Goal: Transaction & Acquisition: Purchase product/service

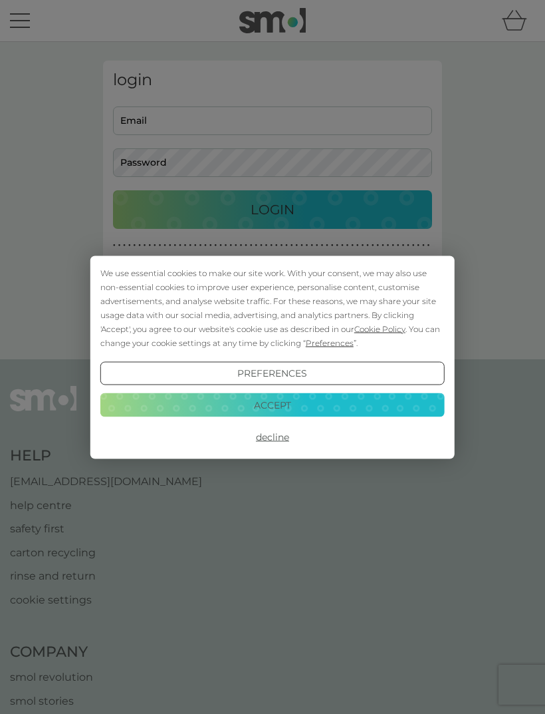
click at [277, 438] on button "Decline" at bounding box center [272, 437] width 345 height 24
type input "[EMAIL_ADDRESS][DOMAIN_NAME]"
click at [273, 209] on button "Login" at bounding box center [272, 209] width 319 height 39
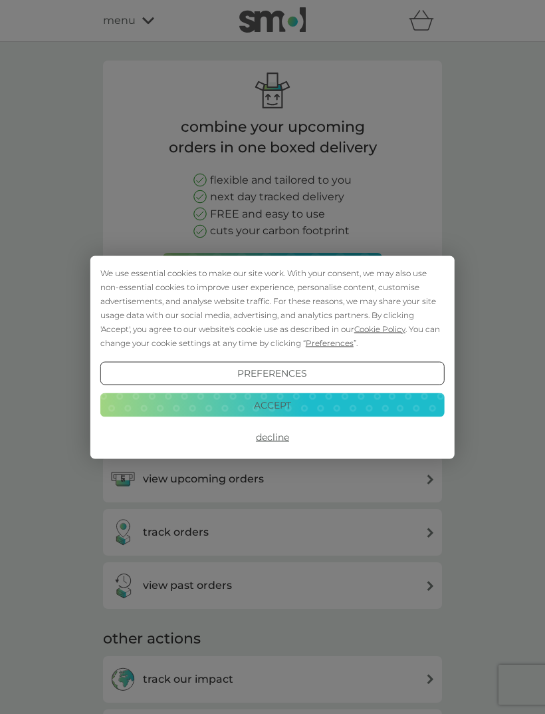
click at [275, 446] on button "Decline" at bounding box center [272, 437] width 345 height 24
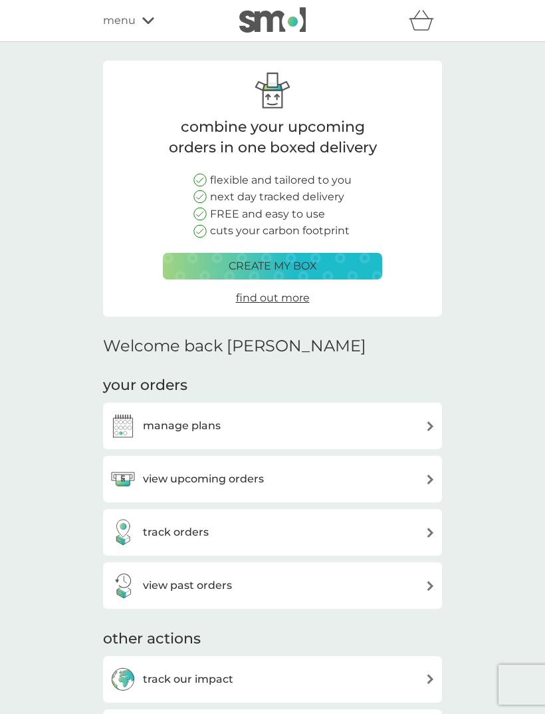
click at [409, 486] on div "view upcoming orders" at bounding box center [273, 479] width 326 height 27
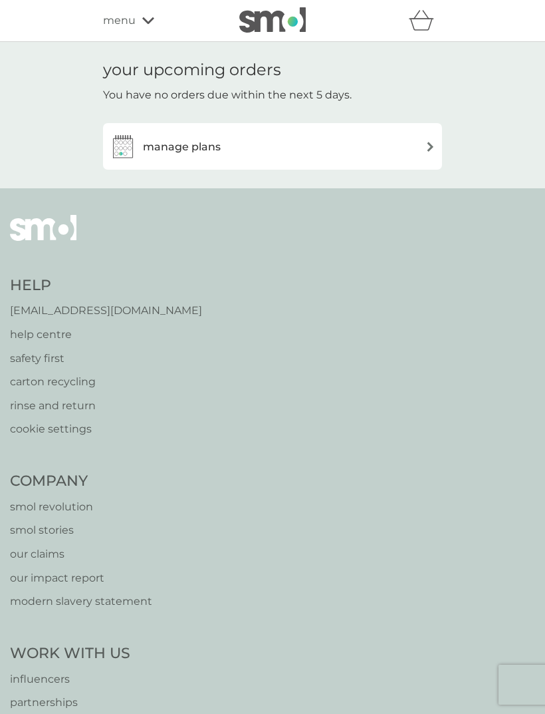
click at [421, 156] on div "manage plans" at bounding box center [273, 146] width 326 height 27
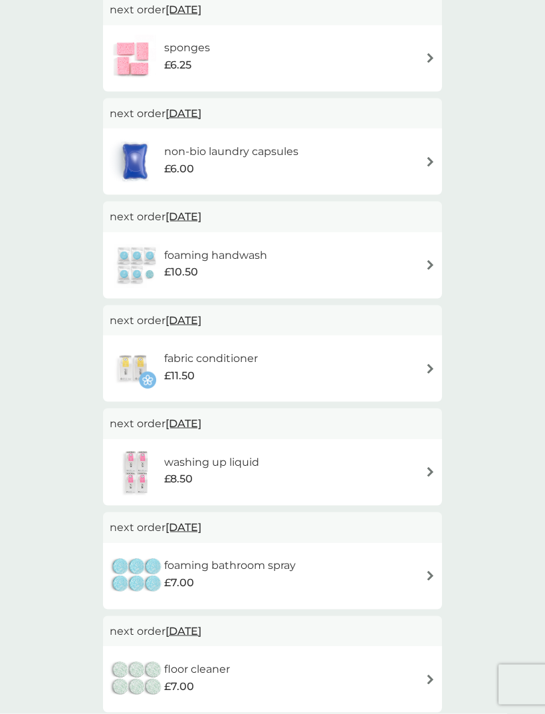
scroll to position [375, 0]
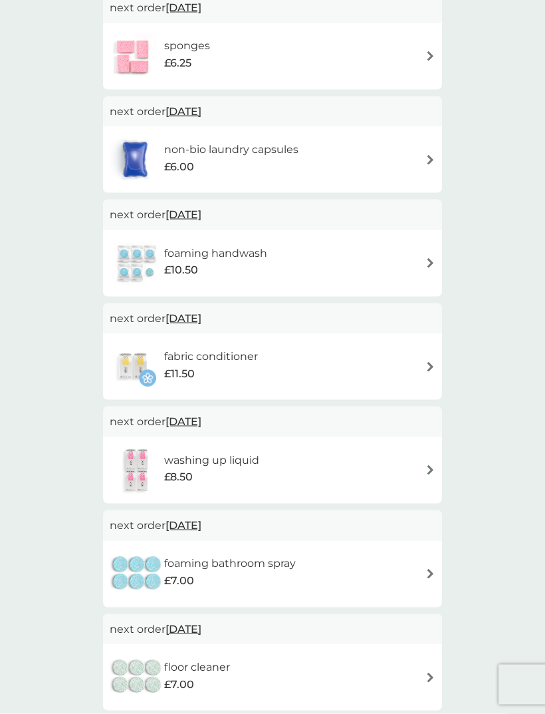
click at [426, 673] on img at bounding box center [431, 677] width 10 height 10
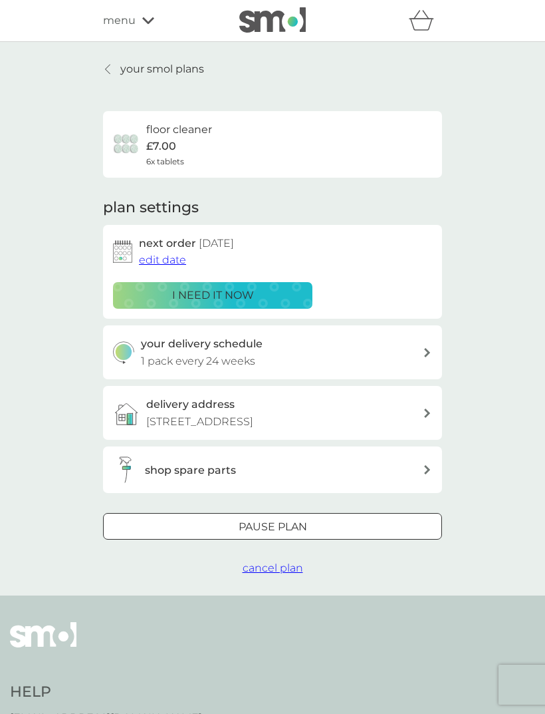
click at [164, 259] on span "edit date" at bounding box center [162, 259] width 47 height 13
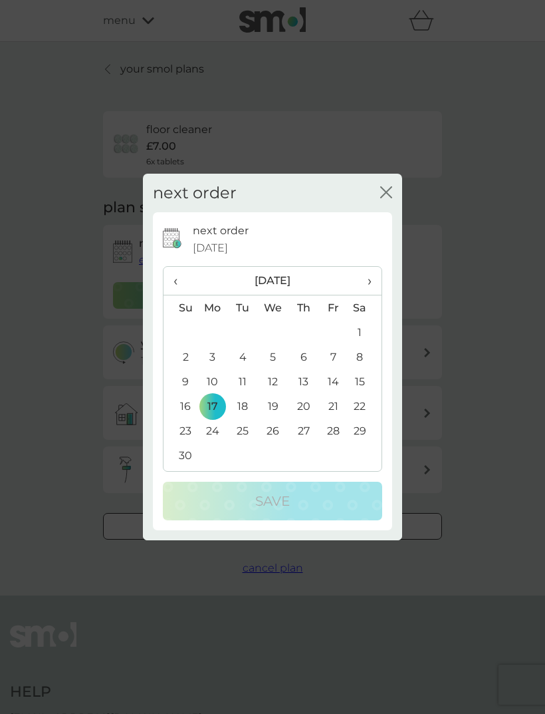
click at [367, 295] on span "›" at bounding box center [364, 281] width 13 height 28
click at [364, 295] on span "›" at bounding box center [364, 281] width 13 height 28
click at [337, 394] on td "16" at bounding box center [334, 381] width 30 height 25
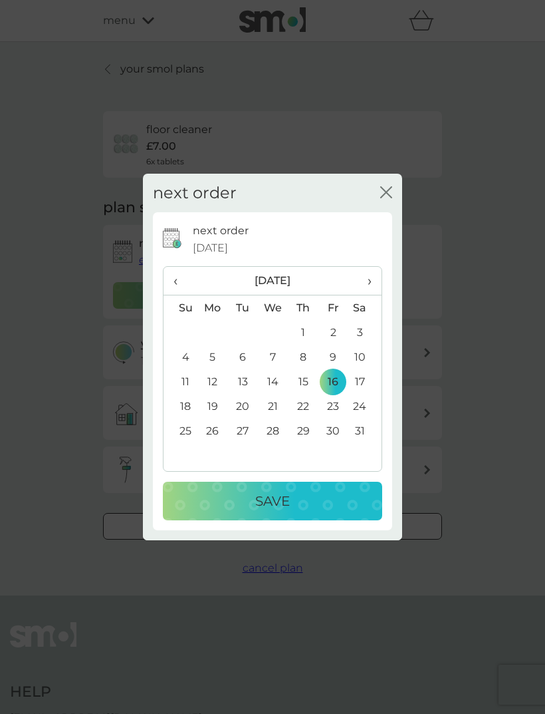
click at [294, 511] on div "Save" at bounding box center [272, 500] width 193 height 21
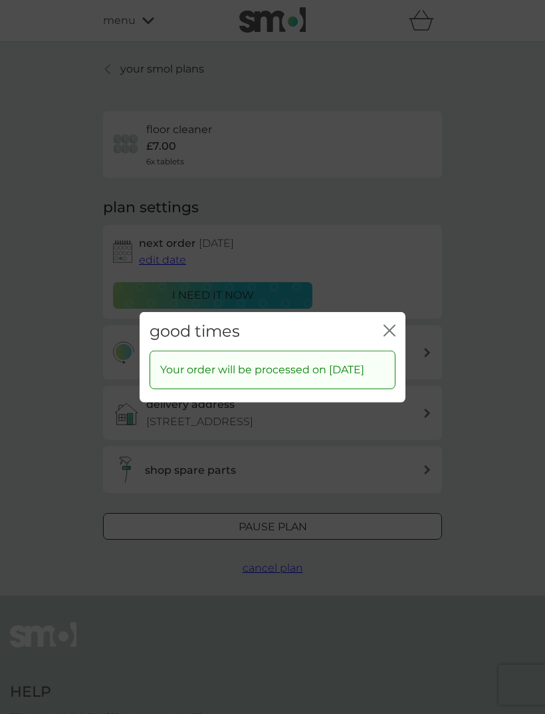
click at [381, 347] on div "good times close" at bounding box center [273, 330] width 266 height 39
click at [378, 347] on div "good times close" at bounding box center [273, 330] width 266 height 39
click at [395, 336] on div "close" at bounding box center [390, 330] width 12 height 19
click at [393, 336] on icon "close" at bounding box center [390, 330] width 12 height 12
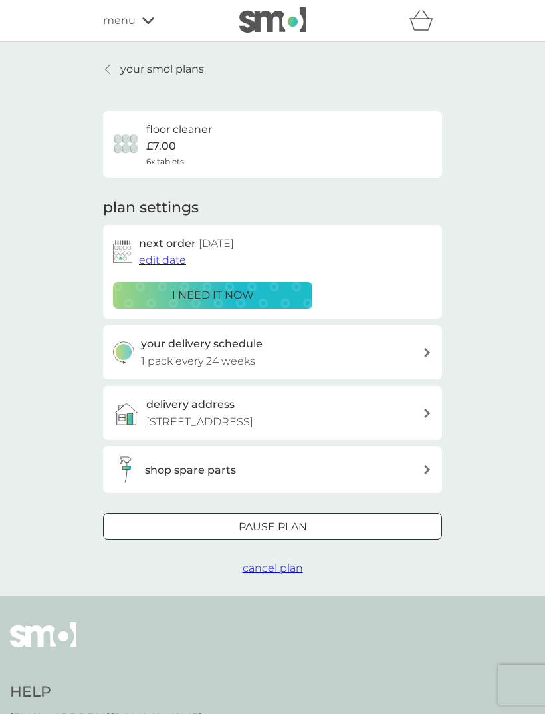
click at [118, 63] on link "your smol plans" at bounding box center [153, 69] width 101 height 17
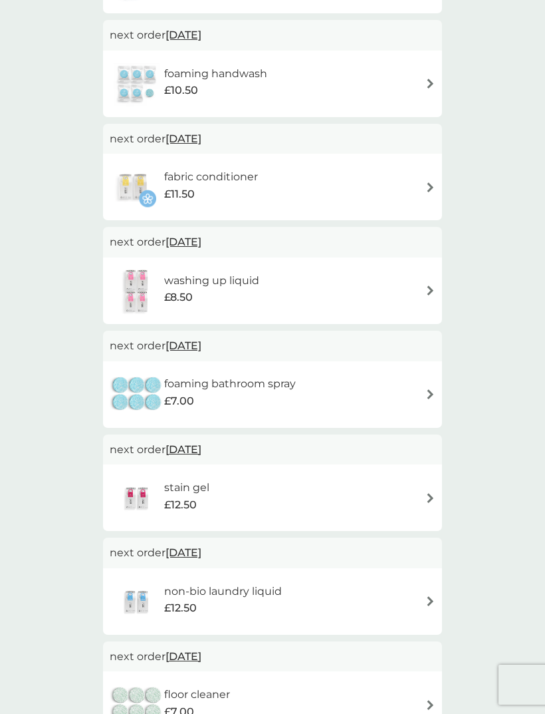
scroll to position [553, 0]
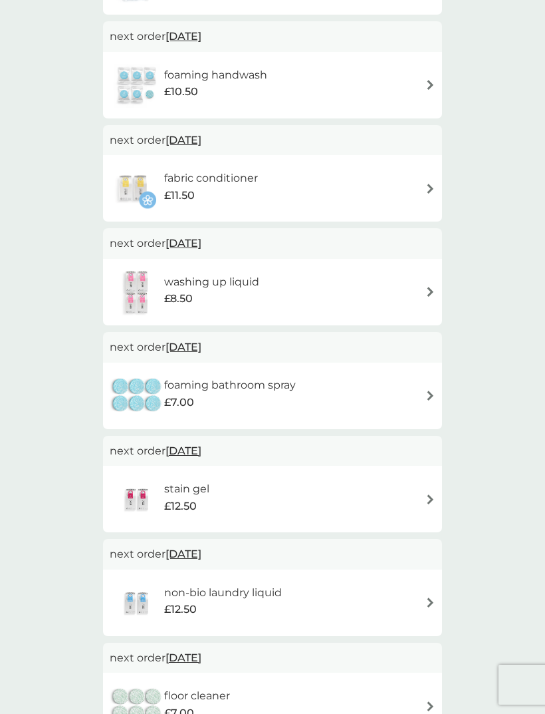
click at [433, 494] on img at bounding box center [431, 499] width 10 height 10
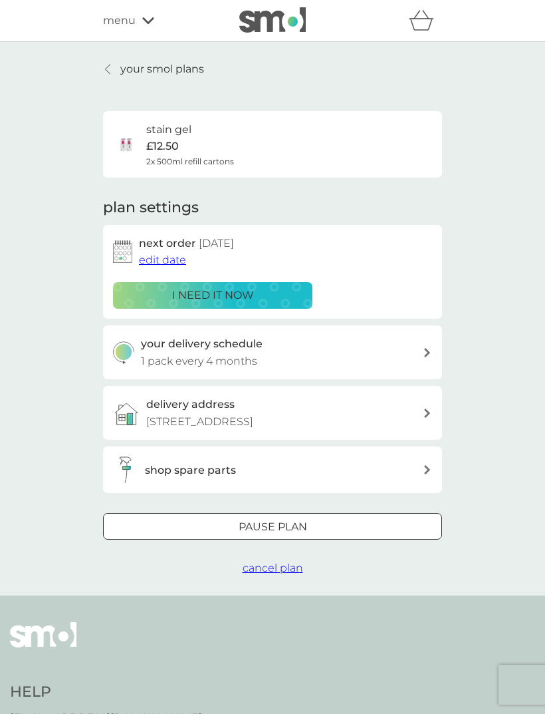
click at [155, 255] on span "edit date" at bounding box center [162, 259] width 47 height 13
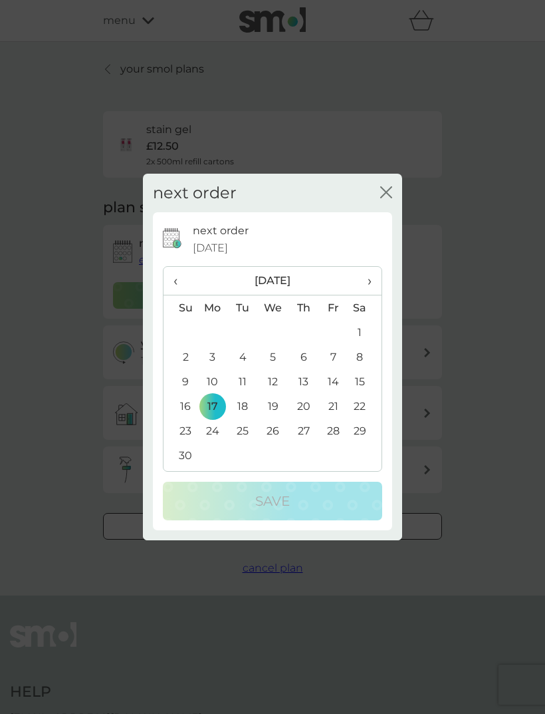
click at [367, 281] on span "›" at bounding box center [364, 281] width 13 height 28
click at [357, 283] on th "›" at bounding box center [365, 281] width 33 height 29
click at [364, 279] on span "›" at bounding box center [364, 281] width 13 height 28
click at [365, 286] on span "›" at bounding box center [364, 281] width 13 height 28
click at [212, 403] on td "16" at bounding box center [213, 406] width 31 height 25
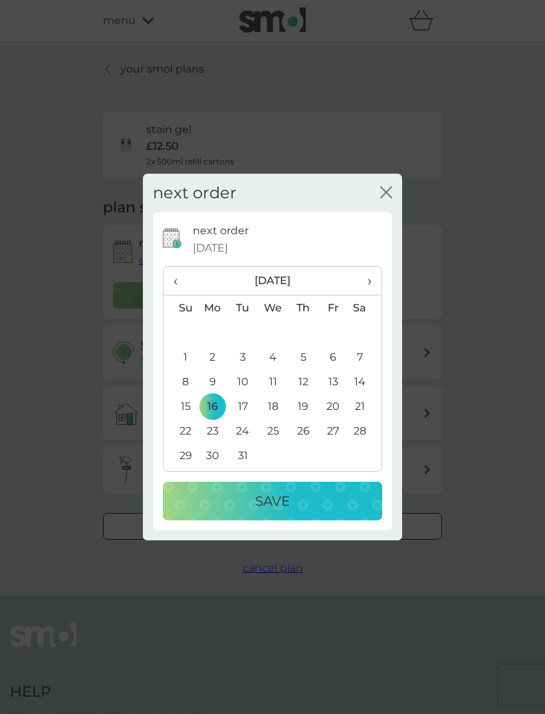
click at [280, 505] on p "Save" at bounding box center [272, 500] width 35 height 21
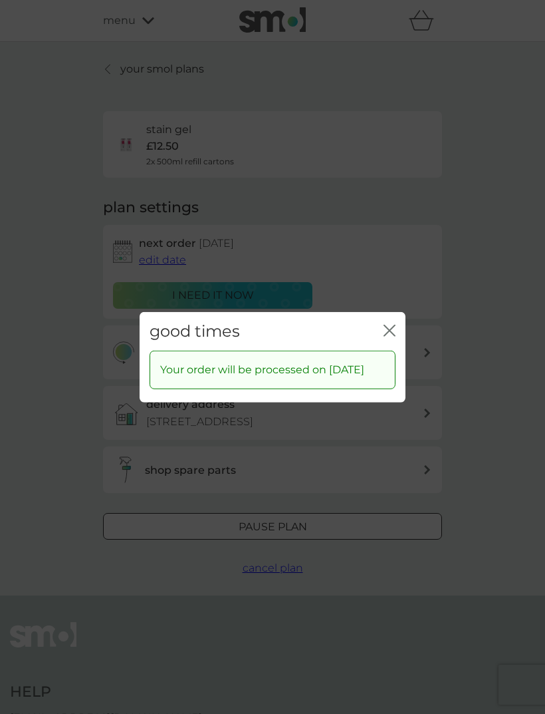
click at [391, 325] on icon "close" at bounding box center [392, 330] width 5 height 11
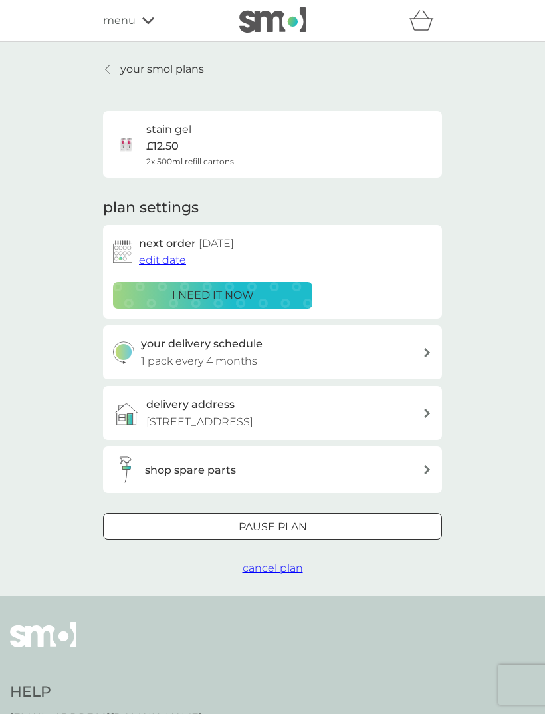
click at [140, 75] on p "your smol plans" at bounding box center [162, 69] width 84 height 17
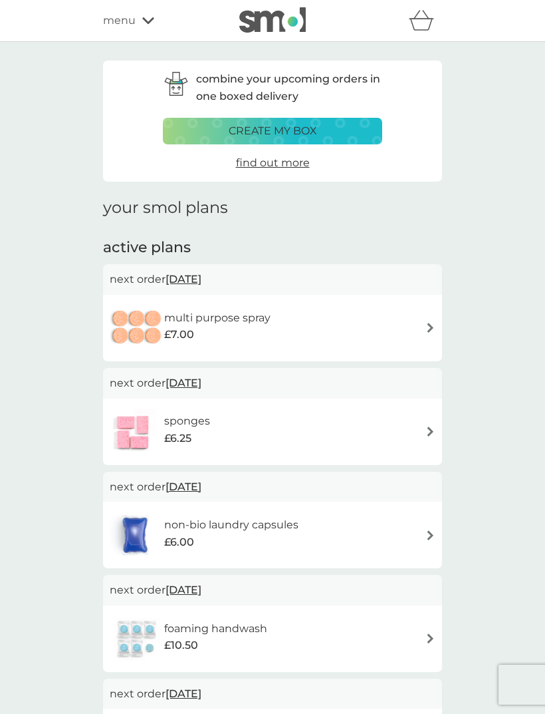
click at [426, 426] on img at bounding box center [431, 431] width 10 height 10
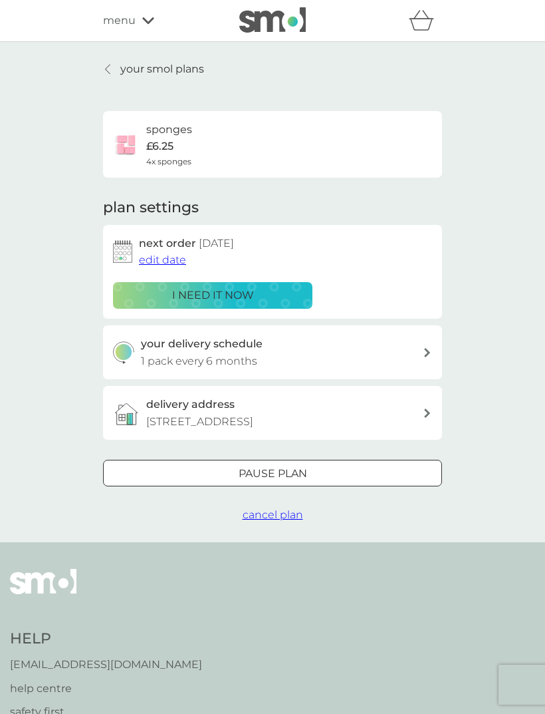
click at [161, 262] on span "edit date" at bounding box center [162, 259] width 47 height 13
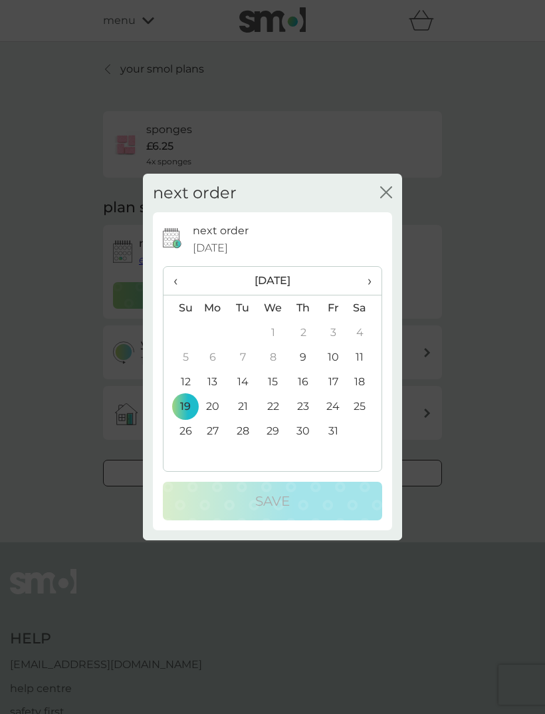
click at [386, 199] on button "close" at bounding box center [386, 193] width 12 height 14
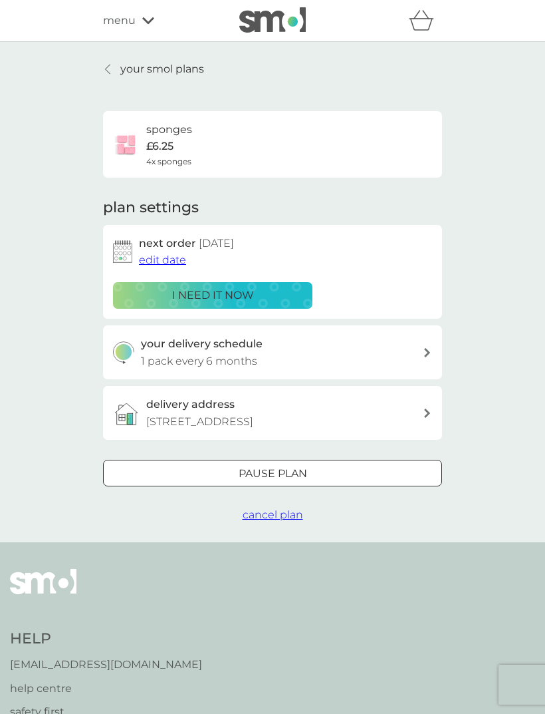
click at [271, 510] on span "cancel plan" at bounding box center [273, 514] width 61 height 13
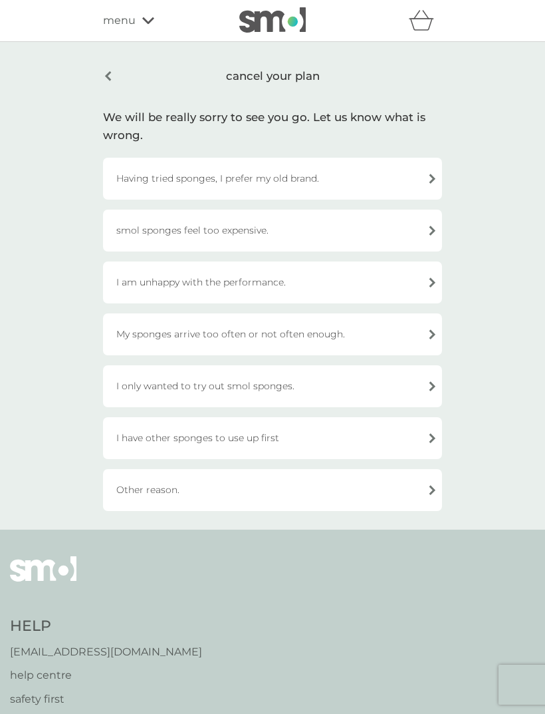
click at [434, 395] on div "I only wanted to try out smol sponges." at bounding box center [272, 386] width 339 height 42
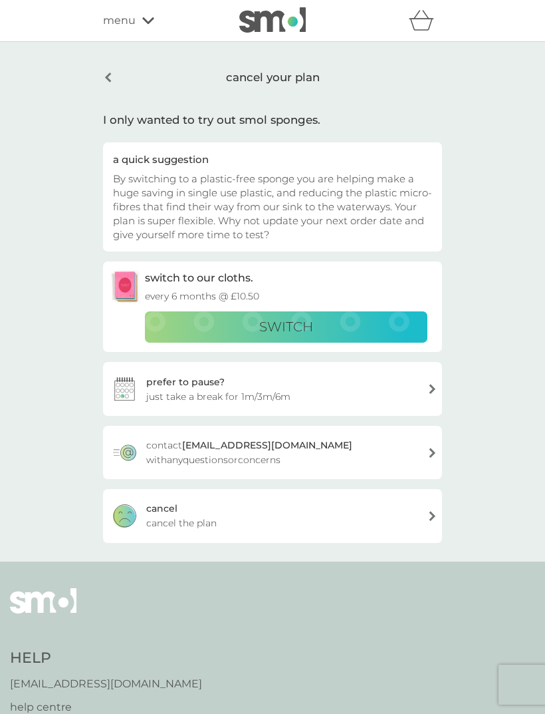
click at [408, 526] on div "cancel cancel the plan" at bounding box center [272, 515] width 339 height 53
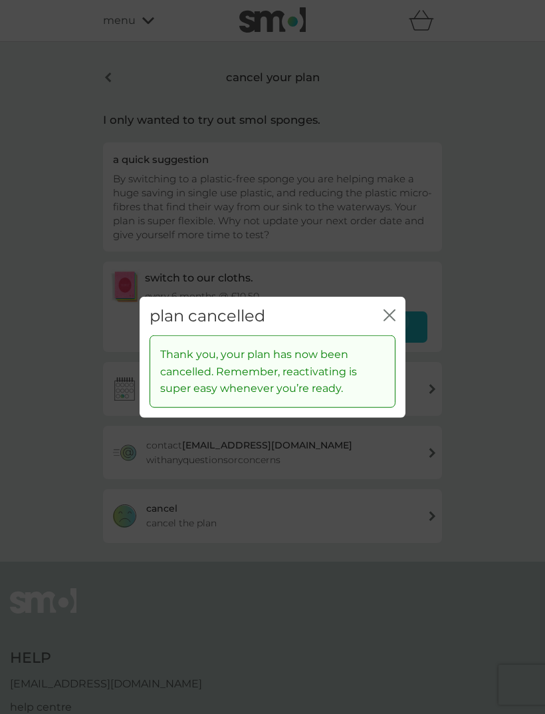
click at [387, 315] on icon "close" at bounding box center [390, 315] width 12 height 12
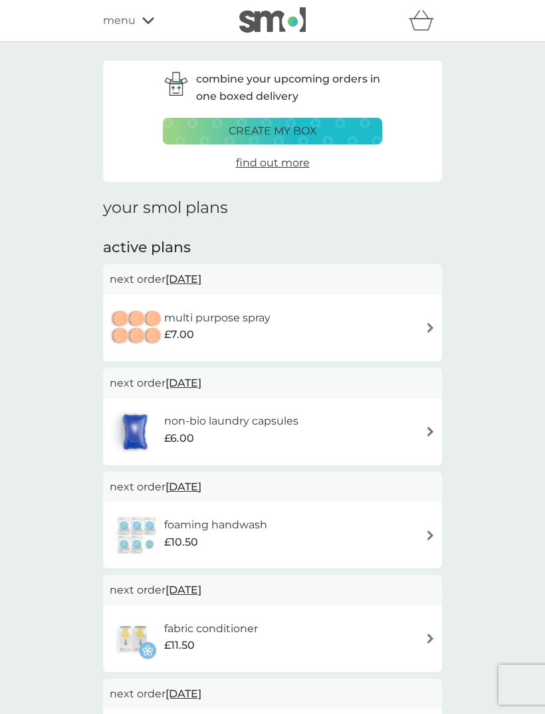
click at [421, 331] on div "multi purpose spray £7.00" at bounding box center [273, 328] width 326 height 47
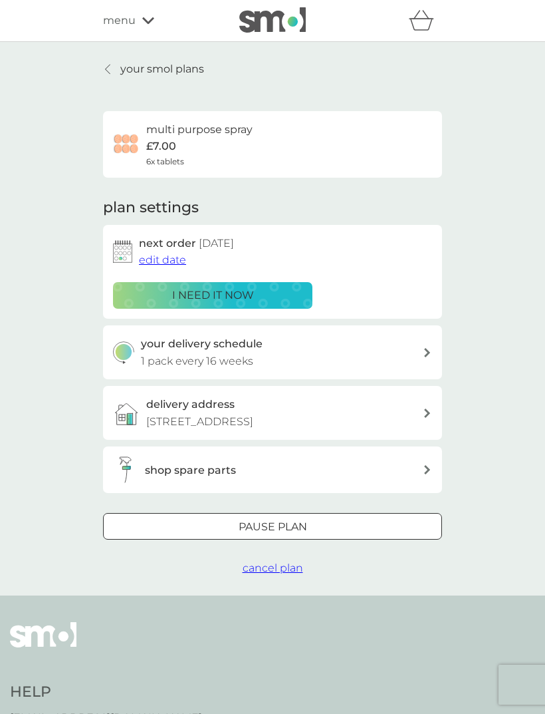
click at [162, 264] on span "edit date" at bounding box center [162, 259] width 47 height 13
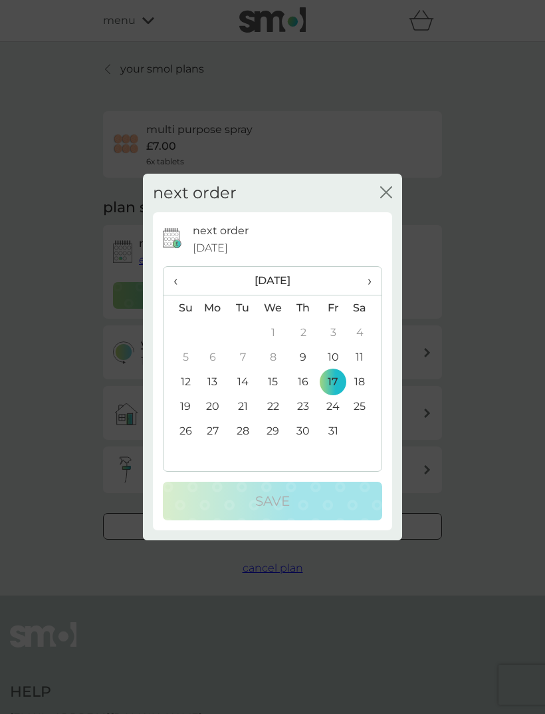
click at [368, 282] on span "›" at bounding box center [364, 281] width 13 height 28
click at [364, 281] on span "›" at bounding box center [364, 281] width 13 height 28
click at [363, 280] on span "›" at bounding box center [364, 281] width 13 height 28
click at [360, 279] on span "›" at bounding box center [364, 281] width 13 height 28
click at [215, 397] on td "16" at bounding box center [213, 406] width 31 height 25
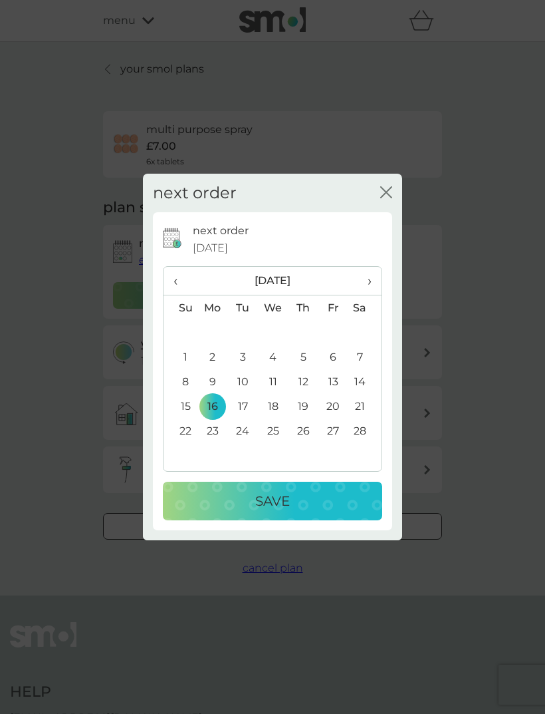
click at [291, 505] on div "Save" at bounding box center [272, 500] width 193 height 21
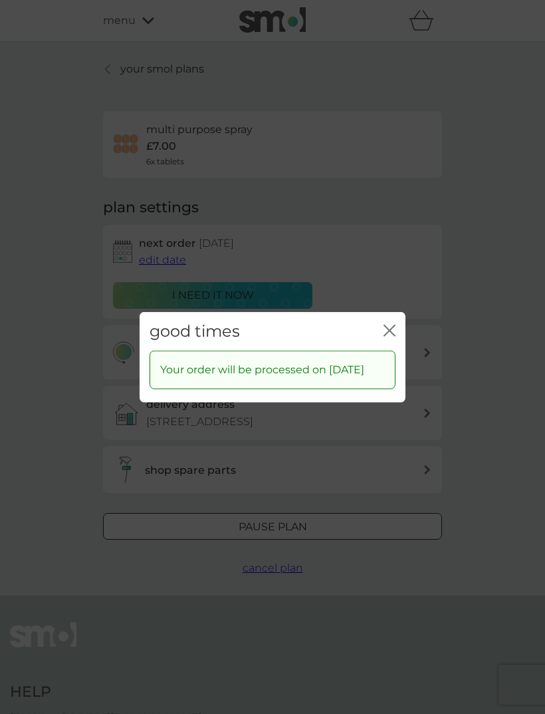
click at [399, 321] on div "good times close" at bounding box center [273, 330] width 266 height 39
click at [390, 329] on button "close" at bounding box center [390, 331] width 12 height 14
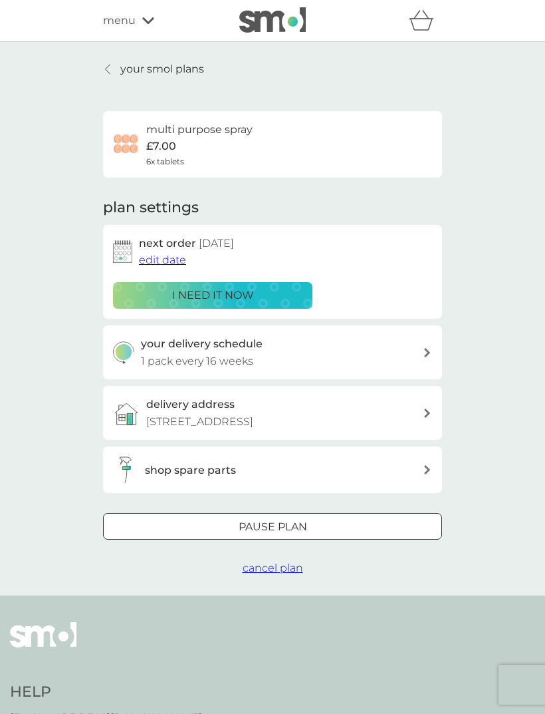
click at [162, 70] on p "your smol plans" at bounding box center [162, 69] width 84 height 17
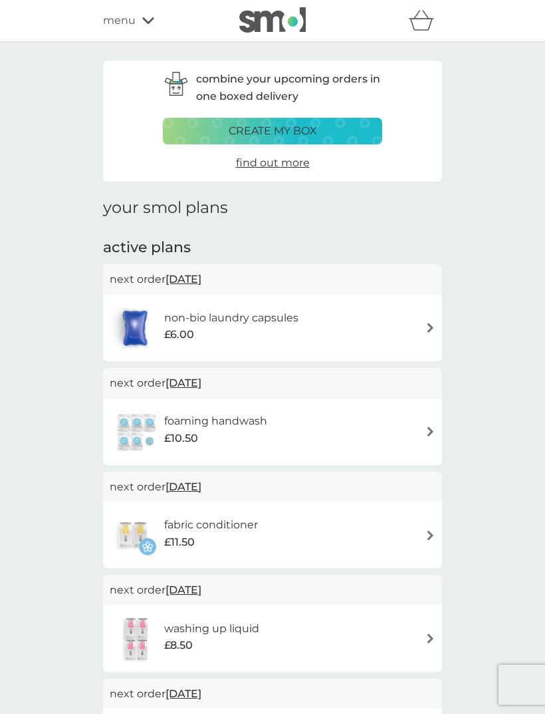
click at [128, 25] on span "menu" at bounding box center [119, 20] width 33 height 17
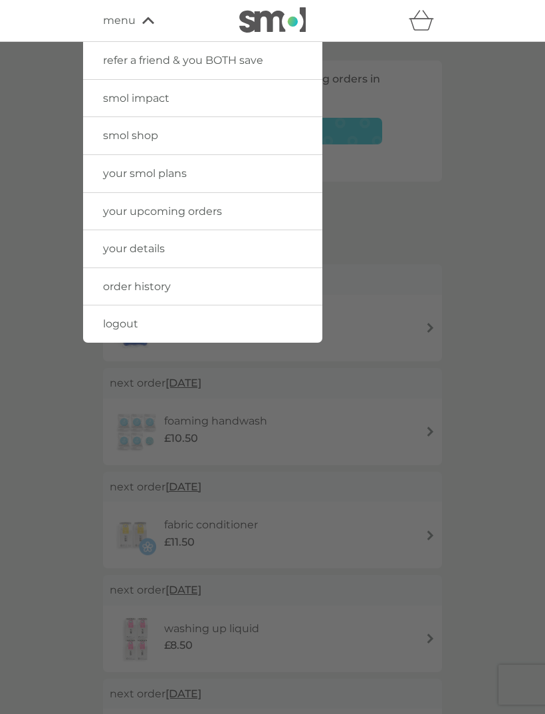
click at [140, 138] on span "smol shop" at bounding box center [130, 135] width 55 height 13
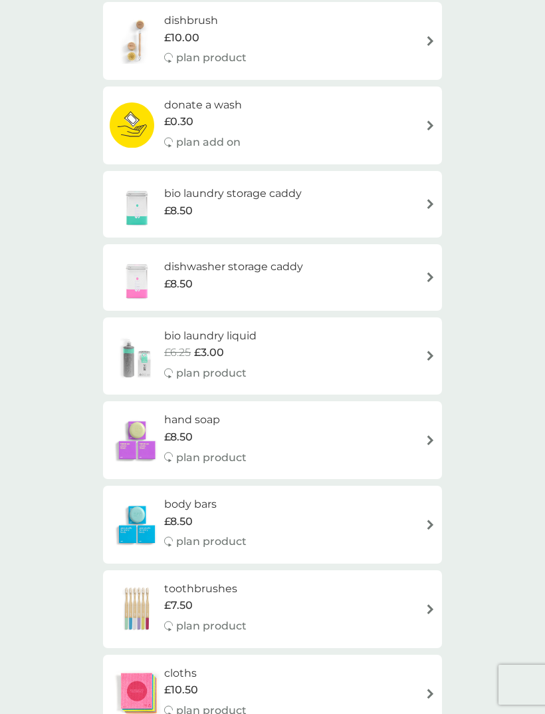
scroll to position [215, 0]
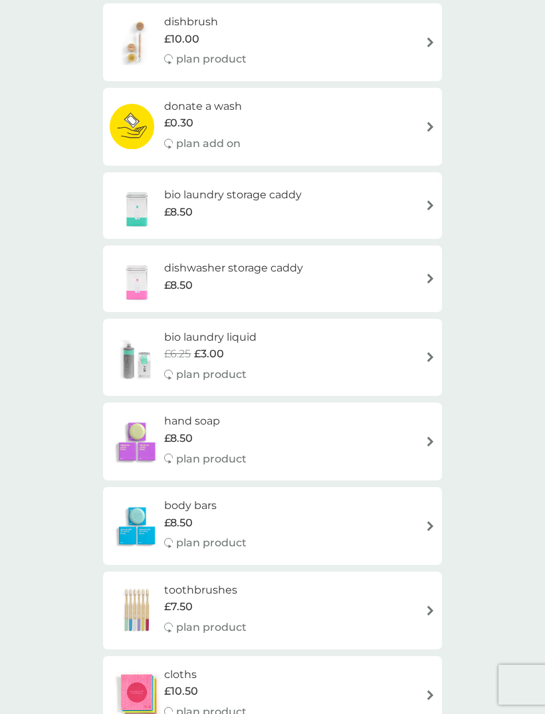
click at [207, 334] on h6 "bio laundry liquid" at bounding box center [210, 337] width 92 height 17
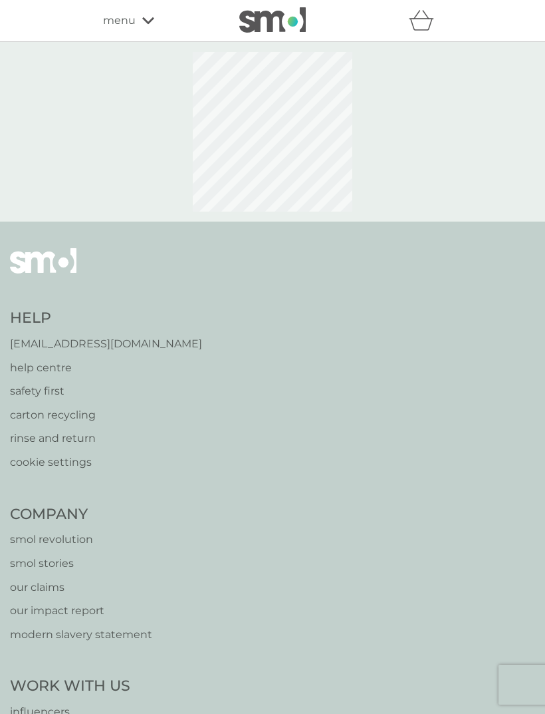
select select "91"
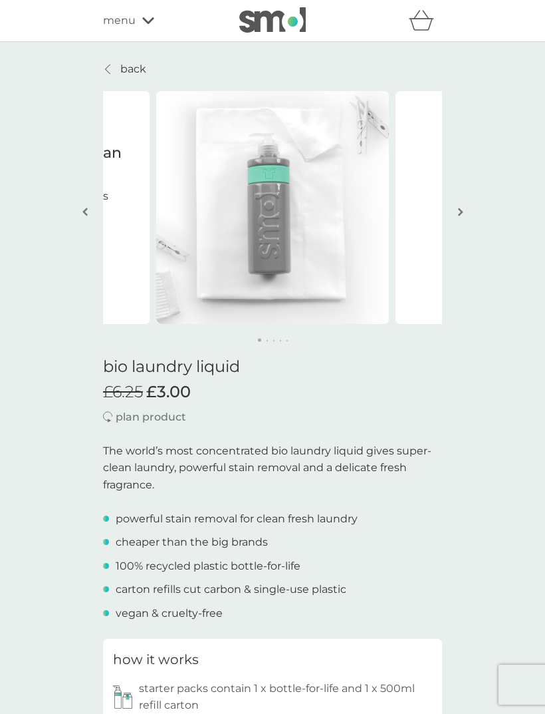
click at [135, 75] on p "back" at bounding box center [133, 69] width 26 height 17
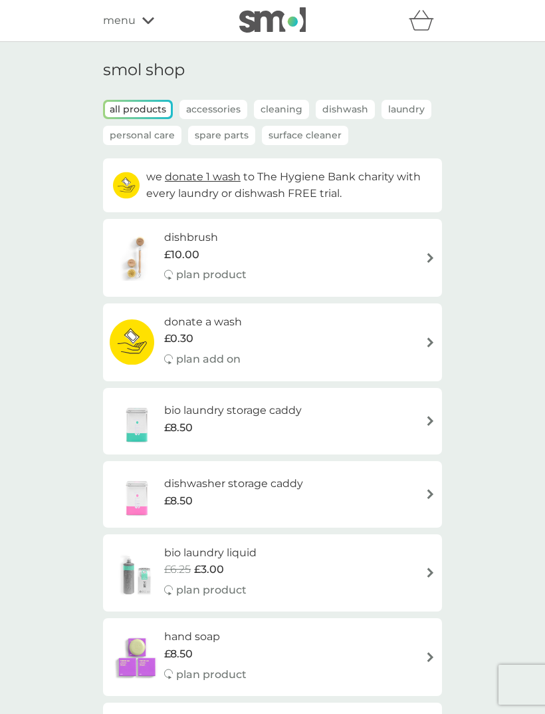
click at [406, 105] on p "Laundry" at bounding box center [407, 109] width 50 height 19
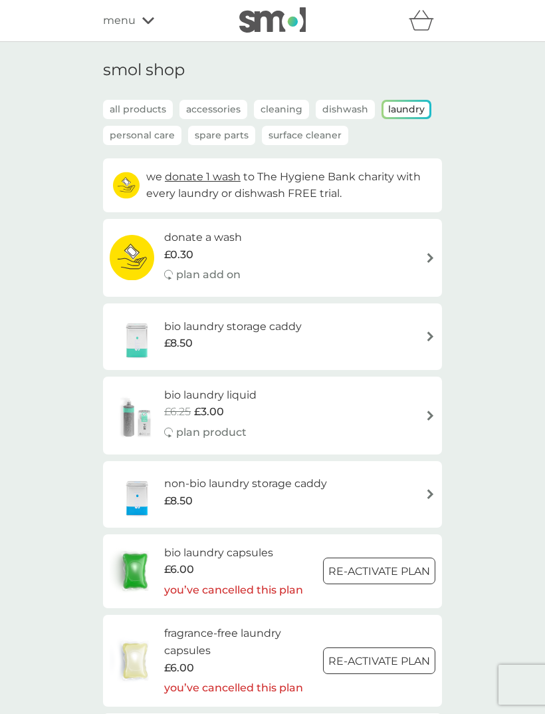
click at [140, 41] on div "refer a friend & you BOTH save smol impact smol shop your smol plans your upcom…" at bounding box center [272, 21] width 545 height 42
click at [119, 20] on span "menu" at bounding box center [119, 20] width 33 height 17
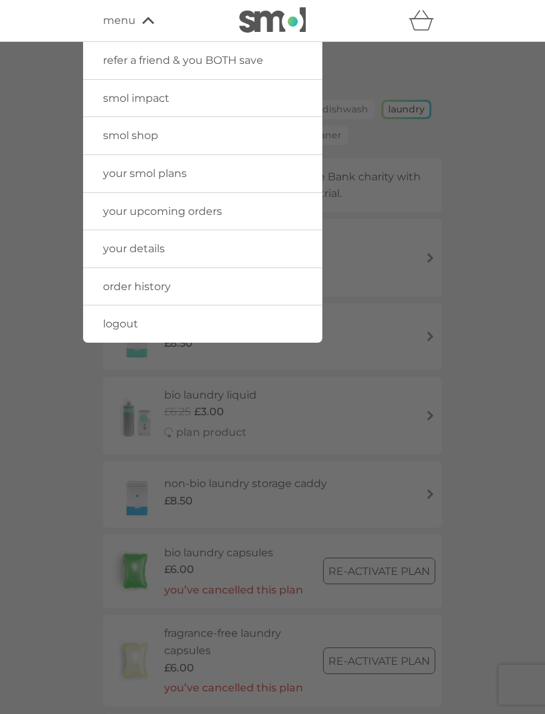
click at [164, 167] on span "your smol plans" at bounding box center [145, 173] width 84 height 13
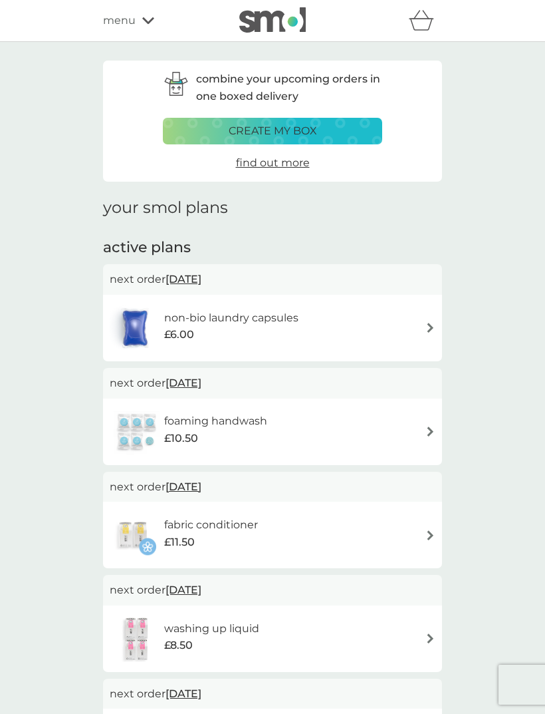
click at [423, 318] on div "non-bio laundry capsules £6.00" at bounding box center [273, 328] width 326 height 47
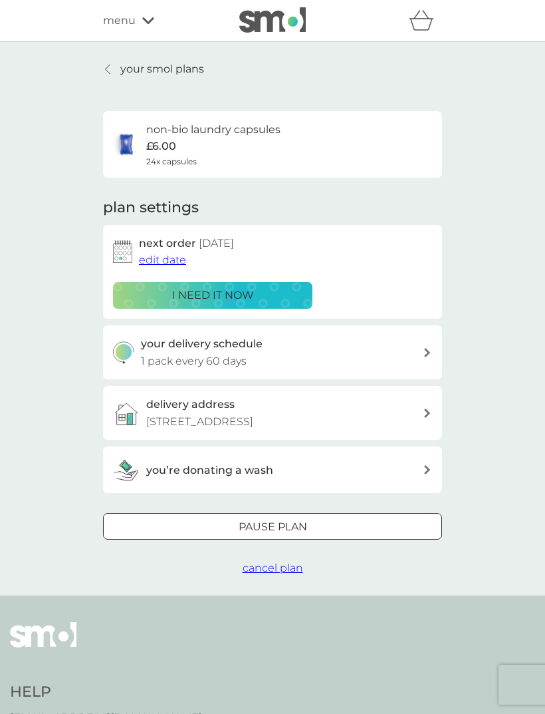
click at [162, 259] on span "edit date" at bounding box center [162, 259] width 47 height 13
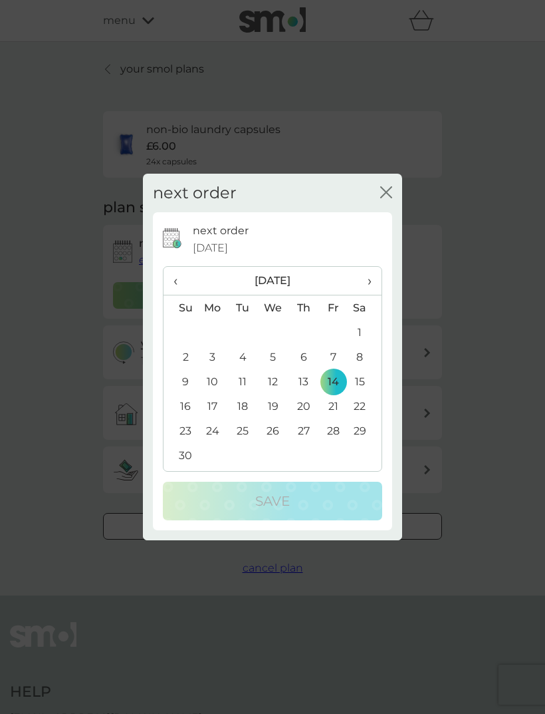
click at [182, 282] on span "‹" at bounding box center [181, 281] width 14 height 28
click at [306, 386] on td "16" at bounding box center [304, 381] width 30 height 25
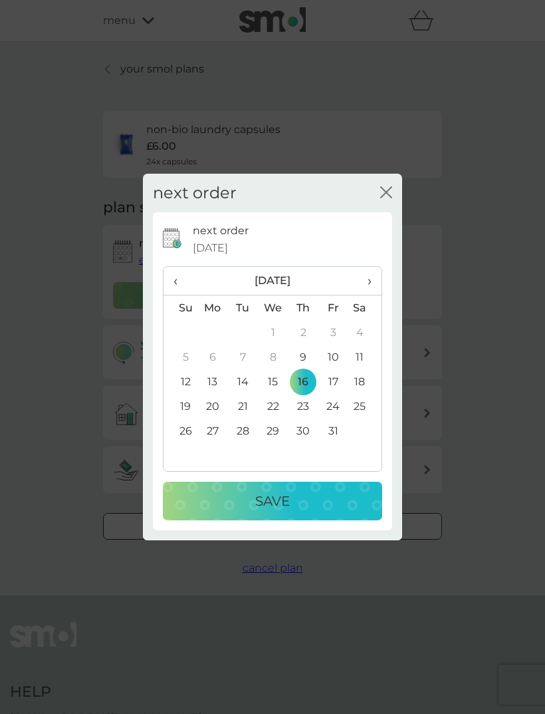
click at [281, 513] on button "Save" at bounding box center [272, 501] width 219 height 39
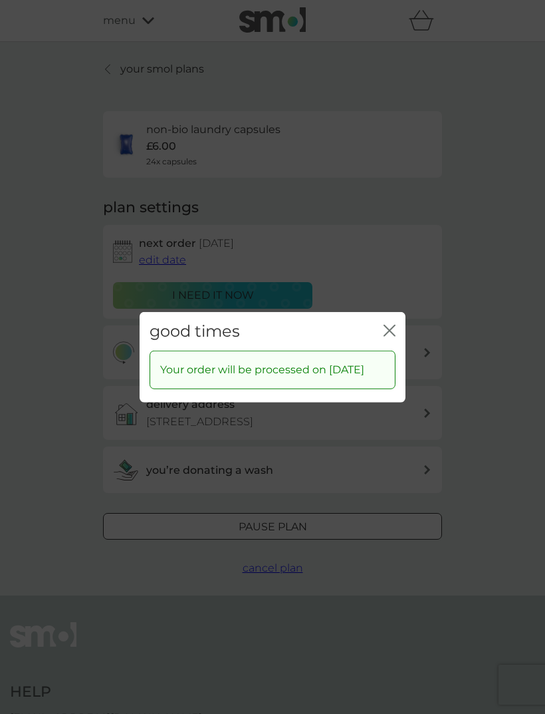
click at [392, 324] on icon "close" at bounding box center [390, 330] width 12 height 12
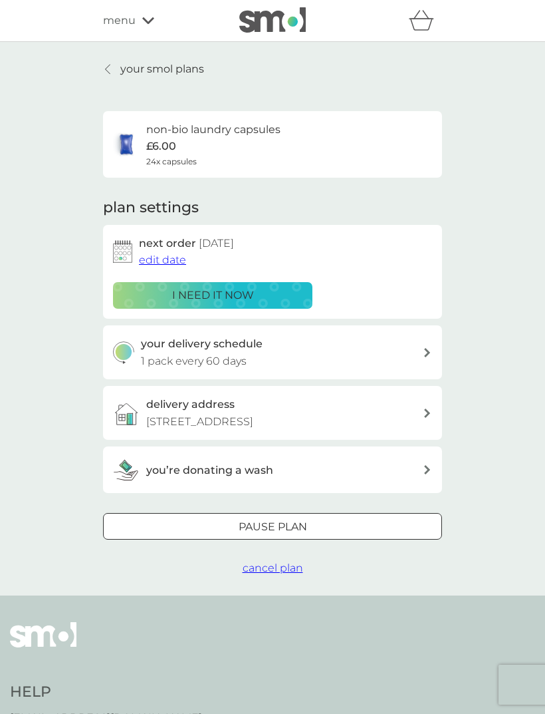
click at [117, 67] on link "your smol plans" at bounding box center [153, 69] width 101 height 17
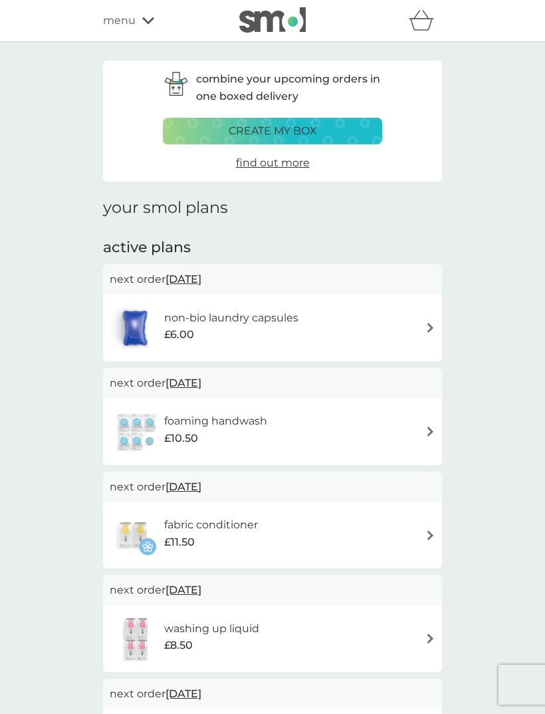
click at [119, 18] on span "menu" at bounding box center [119, 20] width 33 height 17
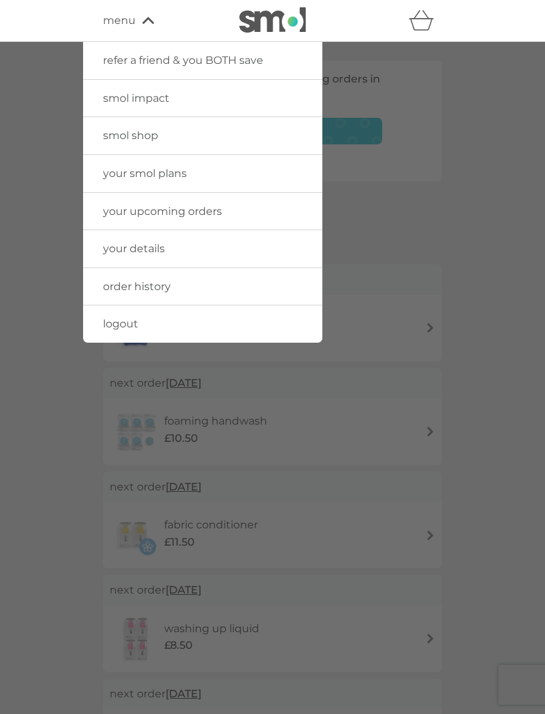
click at [143, 143] on link "smol shop" at bounding box center [202, 135] width 239 height 37
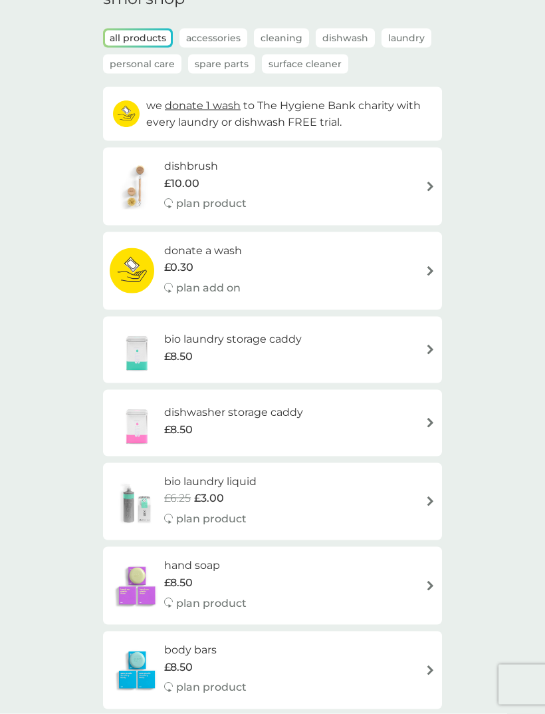
scroll to position [95, 0]
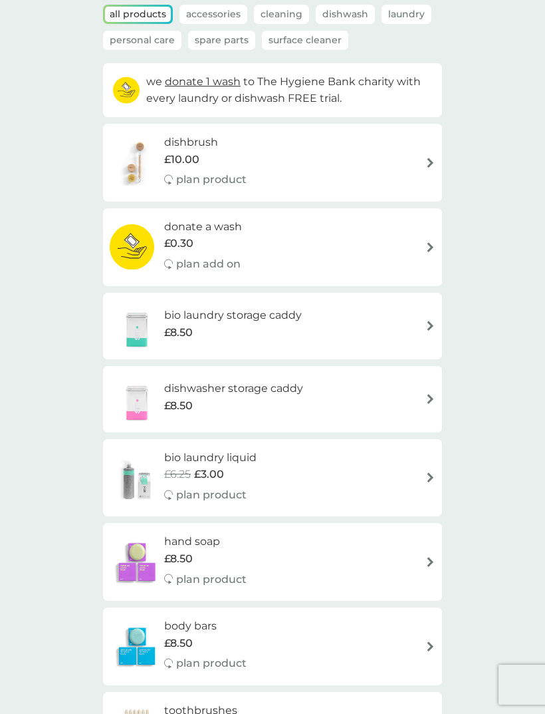
click at [426, 488] on div "bio laundry liquid £6.25 £3.00 plan product" at bounding box center [273, 478] width 326 height 58
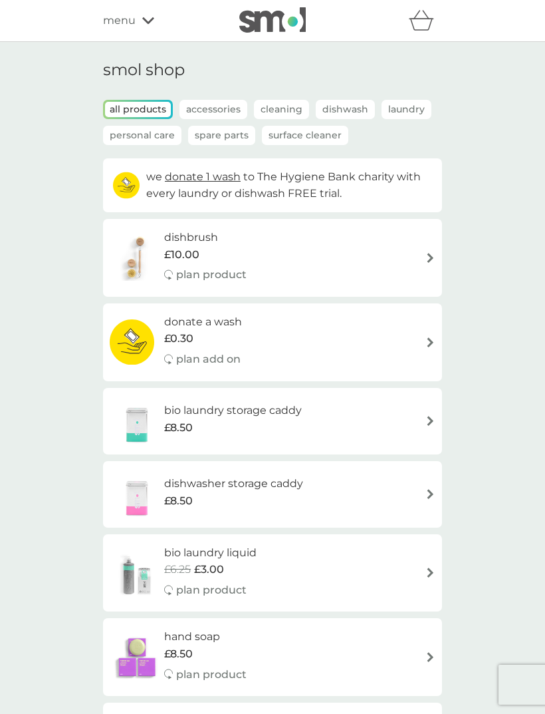
select select "91"
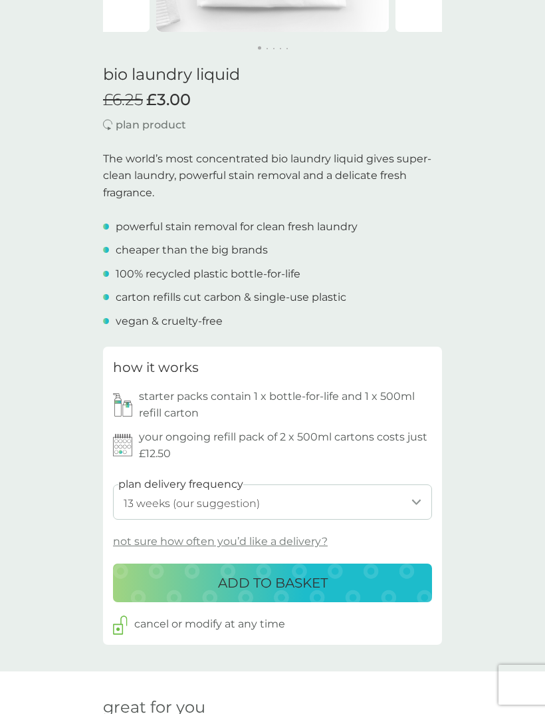
scroll to position [295, 0]
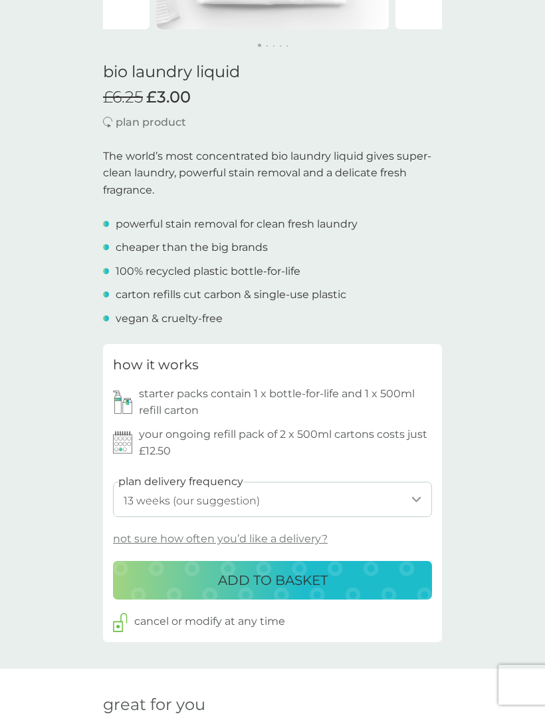
click at [295, 577] on p "ADD TO BASKET" at bounding box center [273, 579] width 110 height 21
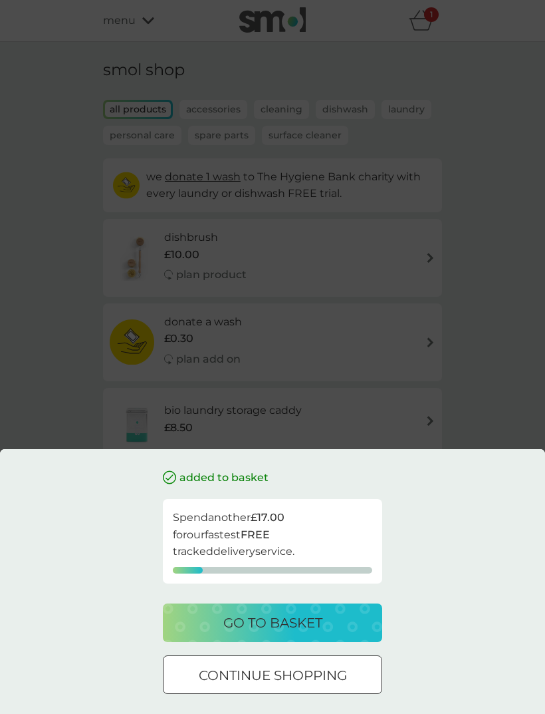
click at [302, 633] on p "go to basket" at bounding box center [272, 622] width 99 height 21
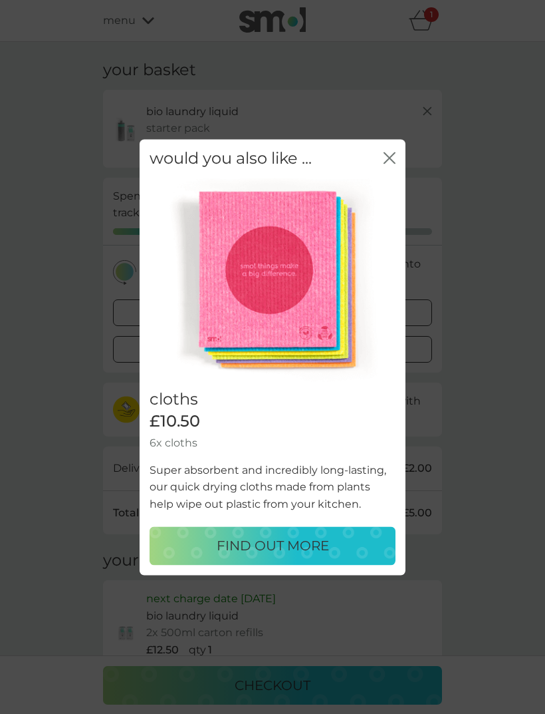
click at [390, 164] on icon "close" at bounding box center [390, 158] width 12 height 12
